Goal: Task Accomplishment & Management: Use online tool/utility

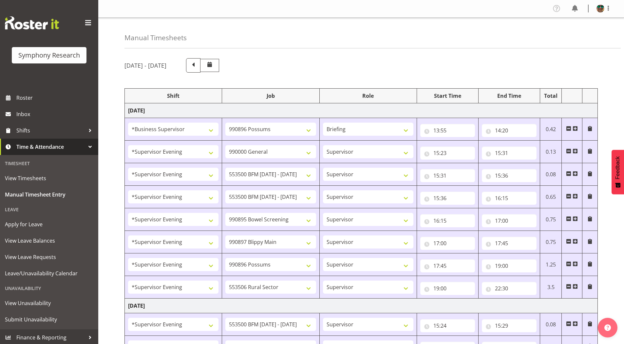
select select "1607"
select select "10633"
select select "297"
select select "4583"
select select "743"
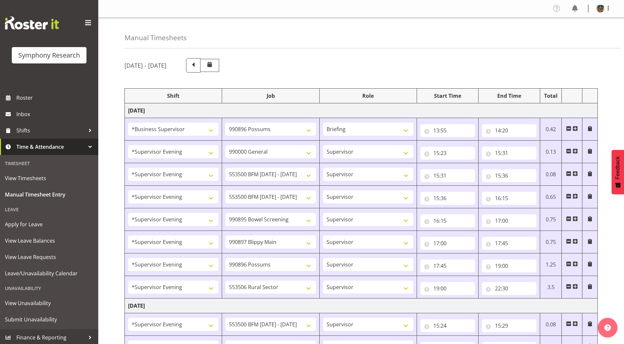
select select "4583"
select select "10242"
select select "4583"
select select "10242"
select select "4583"
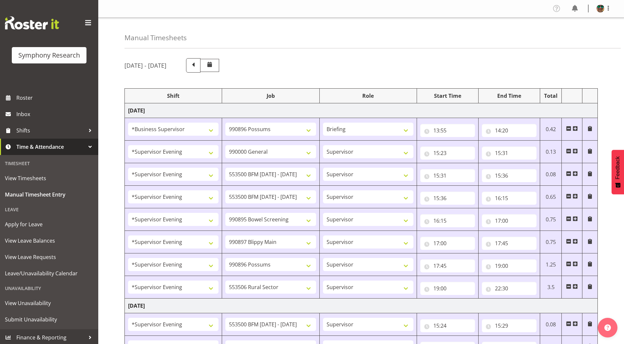
select select "10632"
select select "4583"
select select "10631"
select select "4583"
select select "10633"
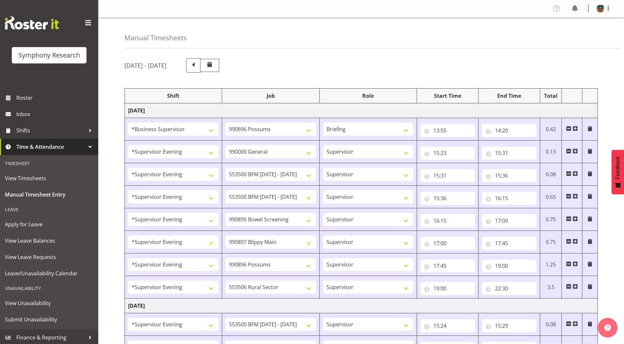
select select "4583"
select select "10587"
select select "4583"
select select "10242"
select select "4583"
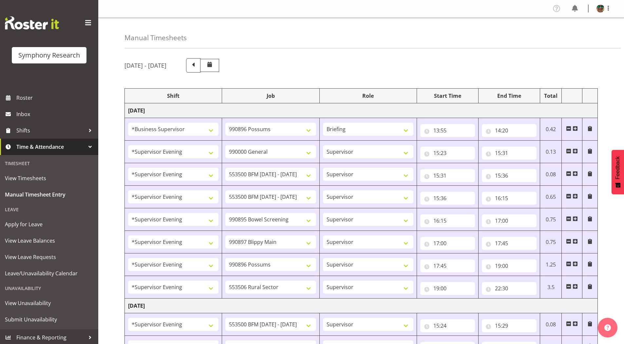
select select "10242"
select select "4583"
select select "9426"
select select "4583"
select select "10632"
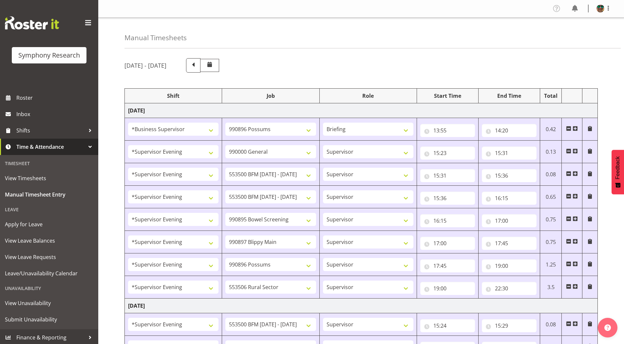
select select "4583"
select select "10631"
select select "4583"
select select "10633"
select select "4583"
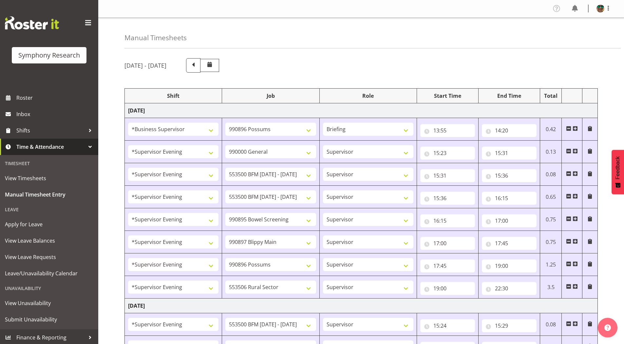
select select "10587"
select select "4583"
select select "743"
select select "4583"
select select "10242"
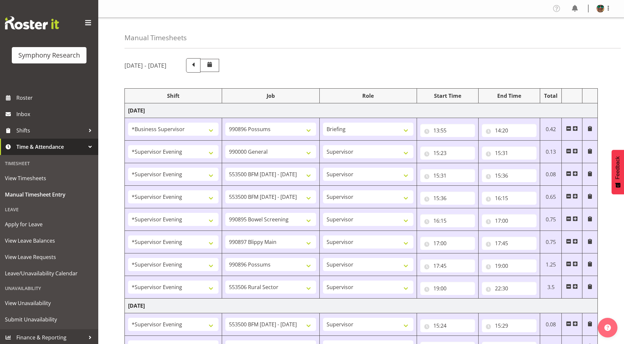
select select "4583"
select select "10242"
select select "4583"
select select "9426"
select select "4583"
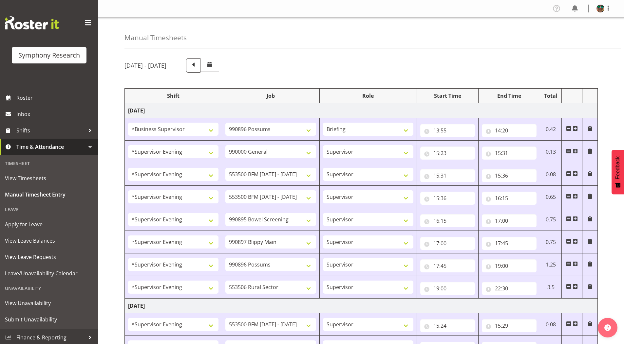
select select "10632"
select select "4583"
select select "10631"
select select "4583"
select select "10633"
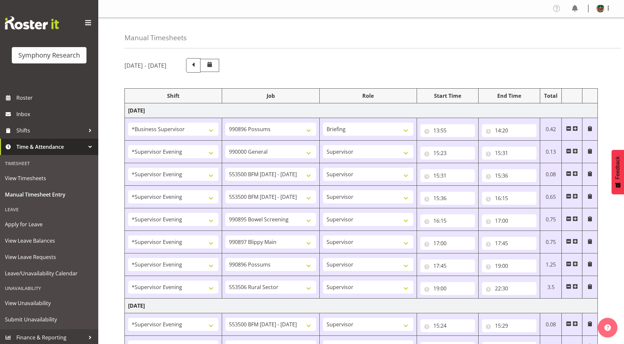
select select "4583"
select select "10575"
select select "4583"
select select "10587"
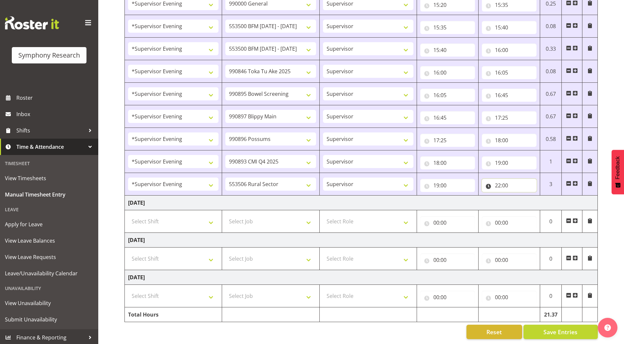
click at [507, 182] on input "22:00" at bounding box center [508, 185] width 55 height 13
click at [546, 196] on select "00 01 02 03 04 05 06 07 08 09 10 11 12 13 14 15 16 17 18 19 20 21 22 23 24 25 2…" at bounding box center [543, 202] width 15 height 13
select select "25"
click at [536, 196] on select "00 01 02 03 04 05 06 07 08 09 10 11 12 13 14 15 16 17 18 19 20 21 22 23 24 25 2…" at bounding box center [543, 202] width 15 height 13
type input "22:25"
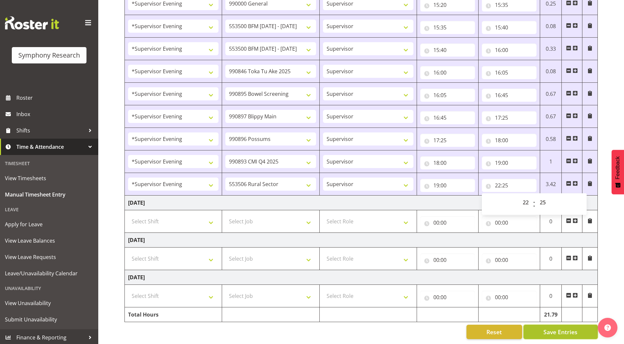
click at [544, 325] on button "Save Entries" at bounding box center [560, 332] width 74 height 14
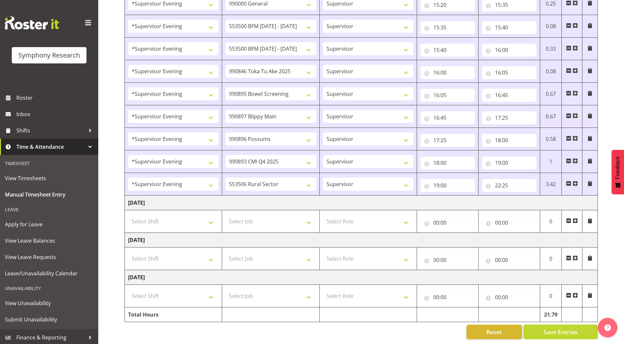
drag, startPoint x: 553, startPoint y: 323, endPoint x: 549, endPoint y: 314, distance: 10.0
click at [553, 328] on span "Save Entries" at bounding box center [560, 332] width 34 height 9
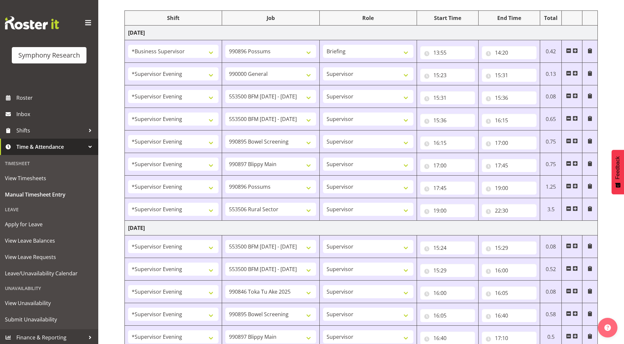
scroll to position [0, 0]
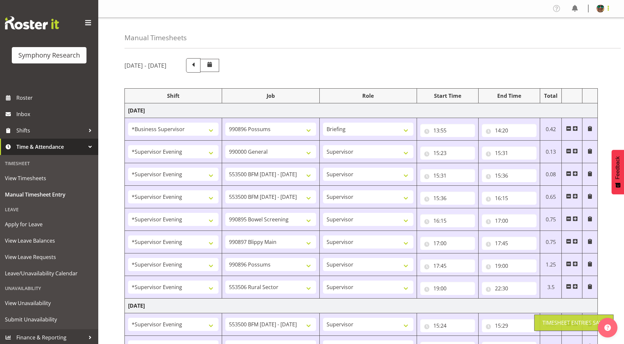
click at [606, 8] on span at bounding box center [608, 8] width 8 height 8
click at [571, 33] on link "Log Out" at bounding box center [580, 34] width 63 height 12
